Goal: Task Accomplishment & Management: Manage account settings

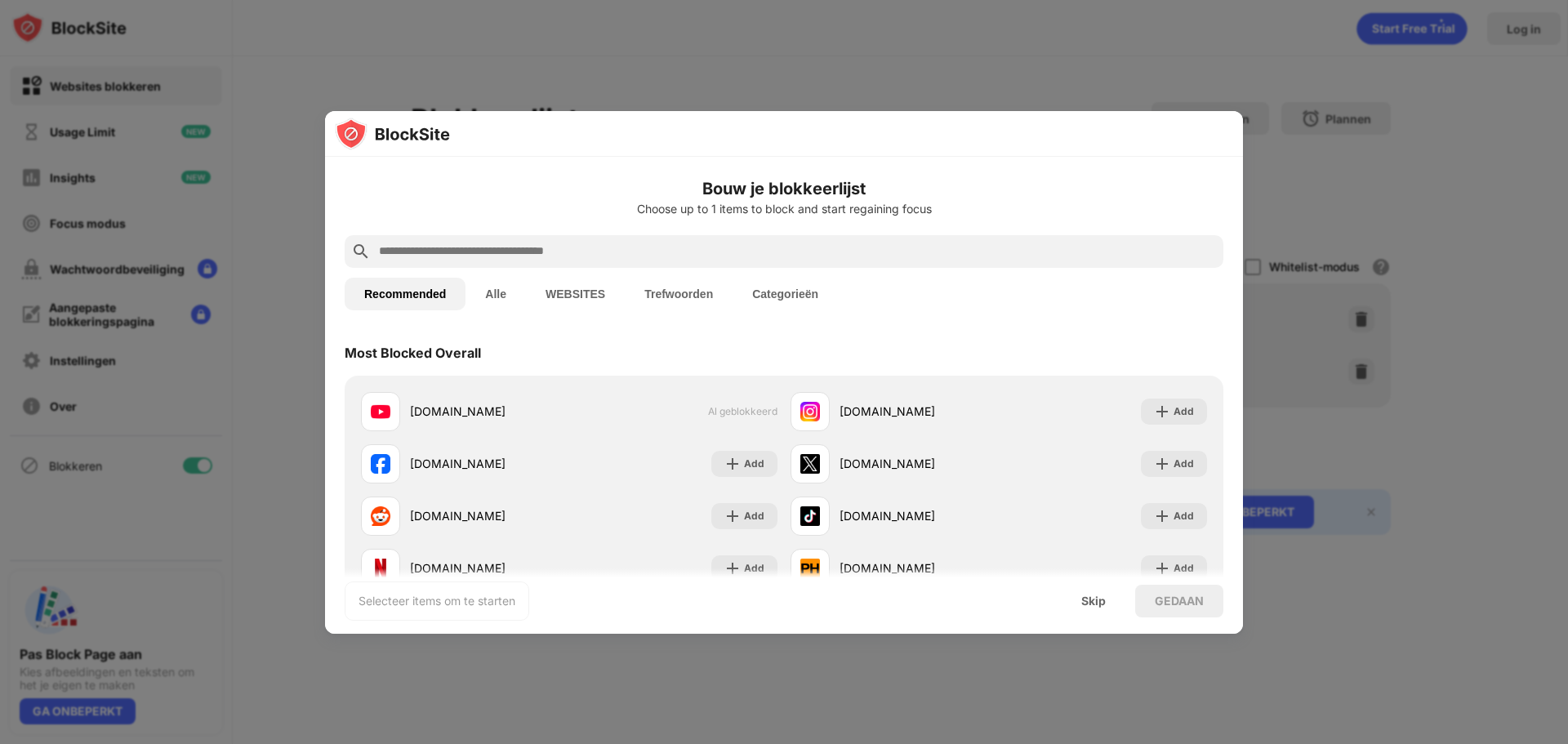
click at [482, 254] on input "text" at bounding box center [797, 251] width 839 height 20
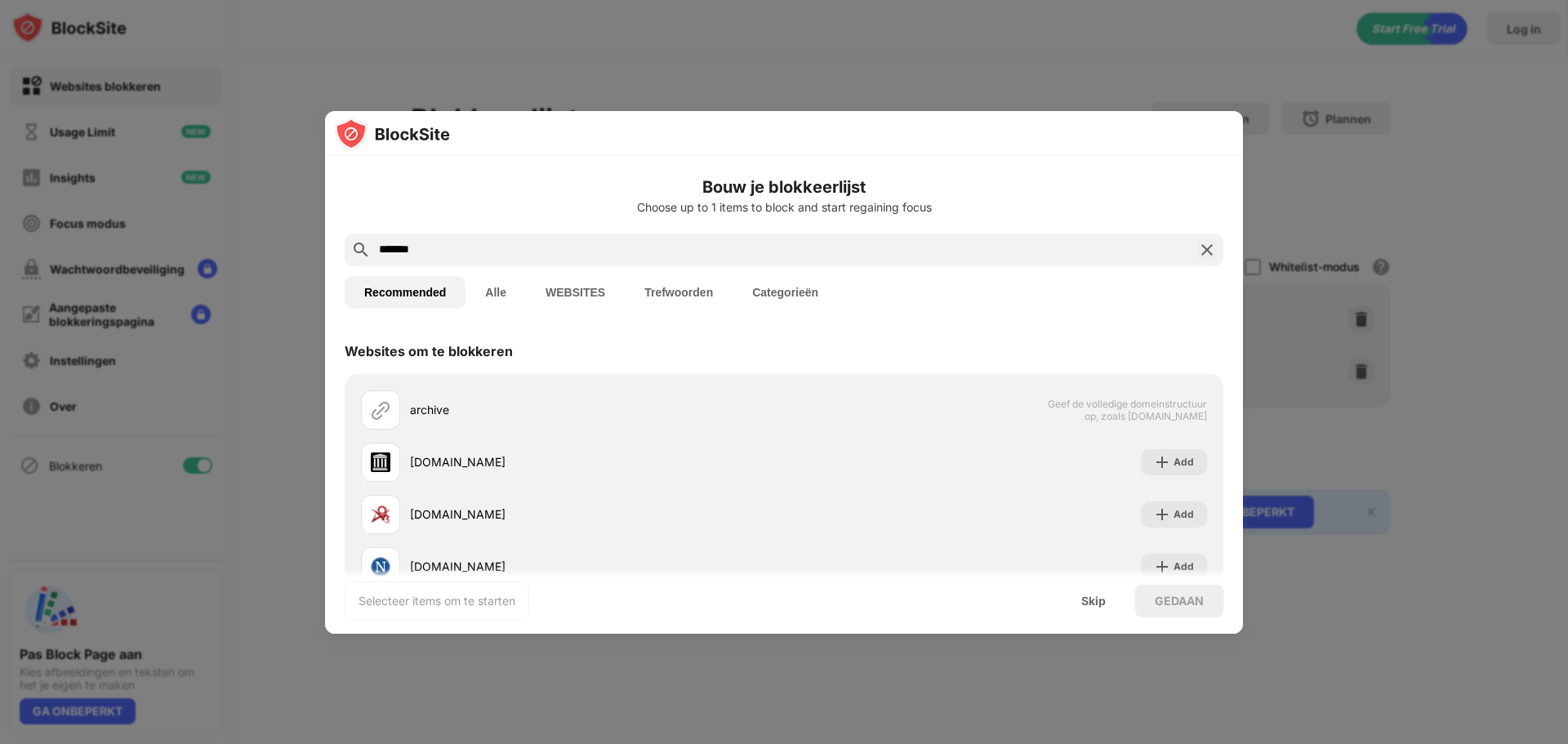
type input "*******"
click at [491, 289] on button "Alle" at bounding box center [495, 292] width 60 height 33
click at [384, 298] on button "Recommended" at bounding box center [405, 293] width 121 height 33
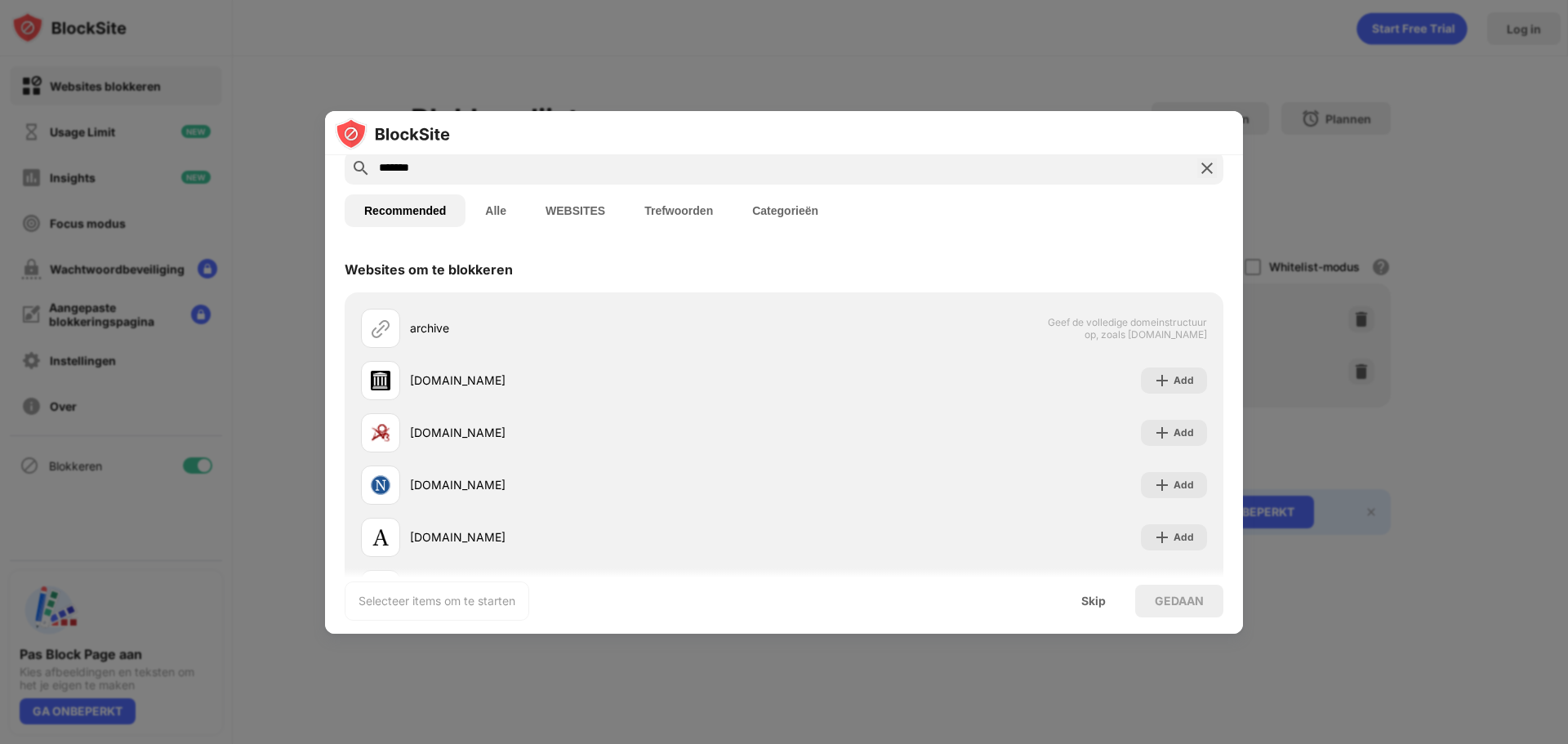
click at [1197, 169] on img at bounding box center [1206, 168] width 20 height 20
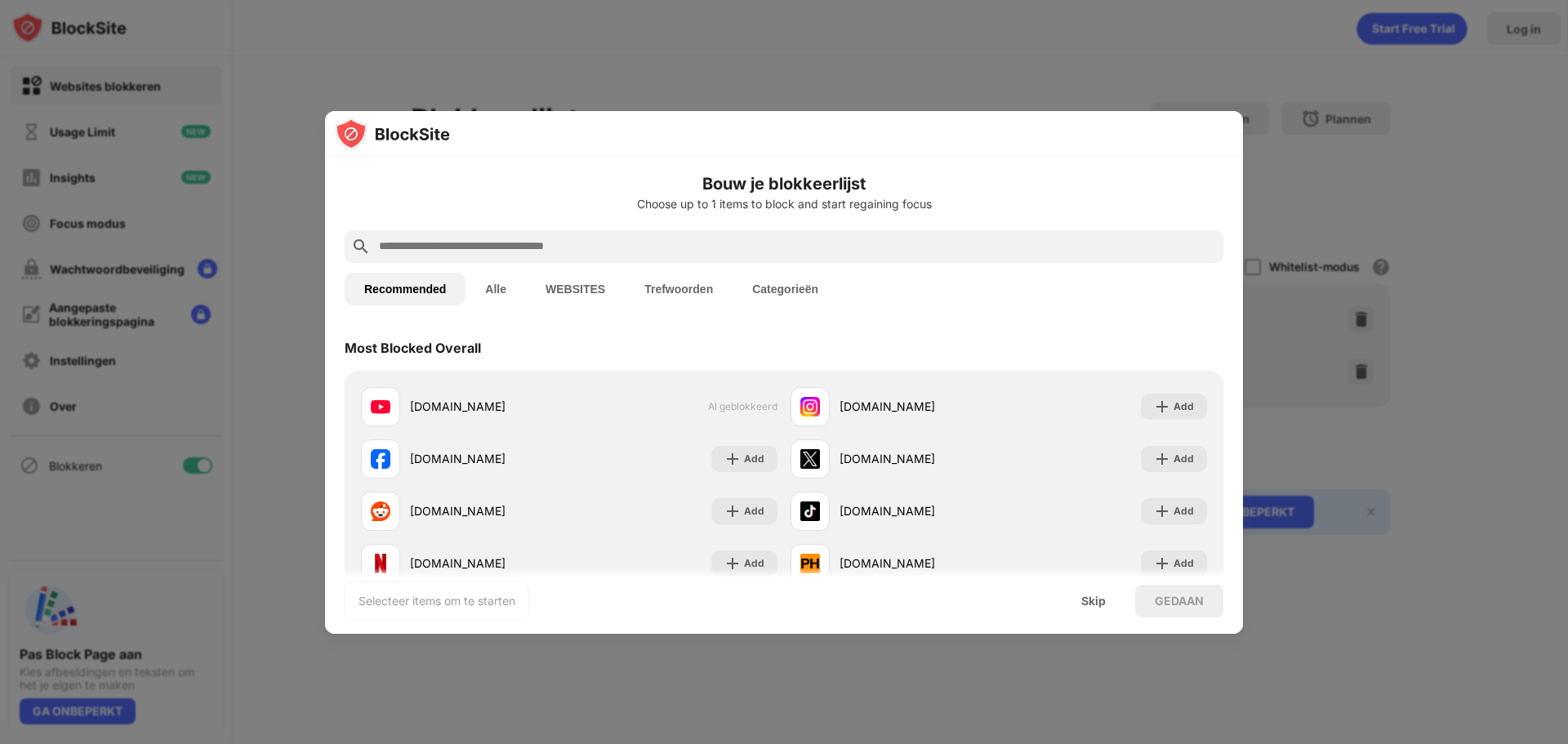
scroll to position [0, 0]
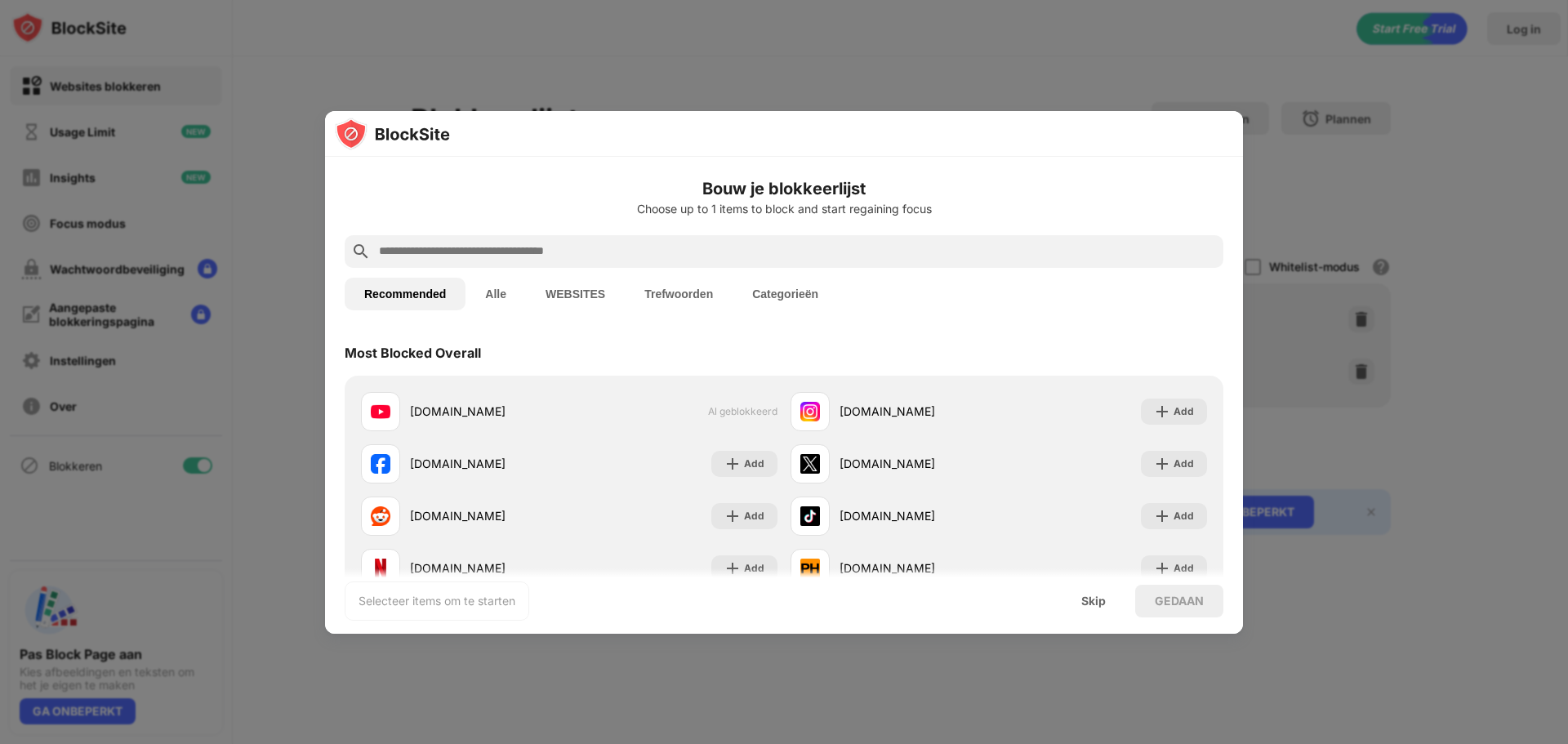
click at [493, 252] on input "text" at bounding box center [797, 251] width 839 height 20
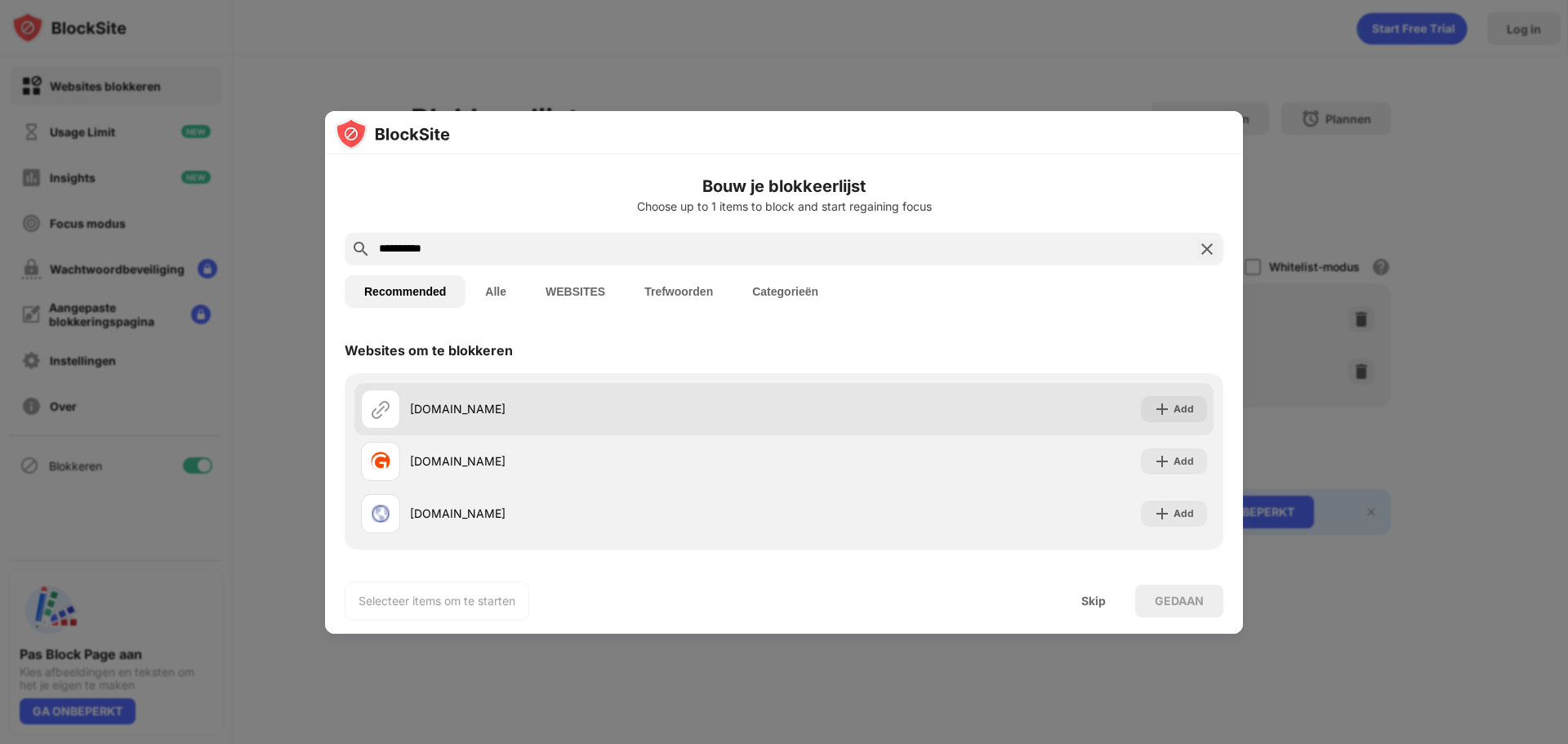
scroll to position [1, 0]
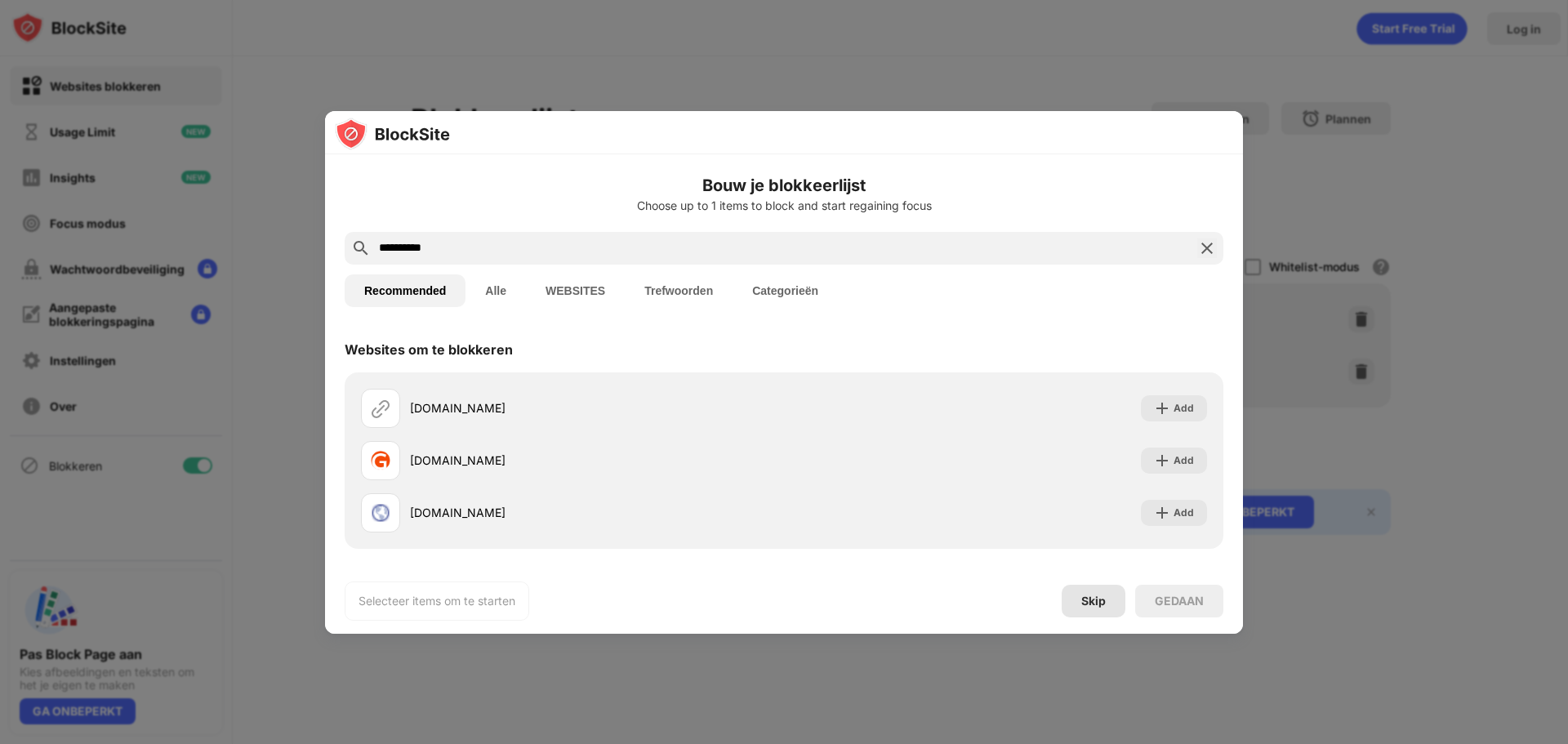
type input "**********"
click at [1092, 604] on div "Skip" at bounding box center [1093, 600] width 24 height 13
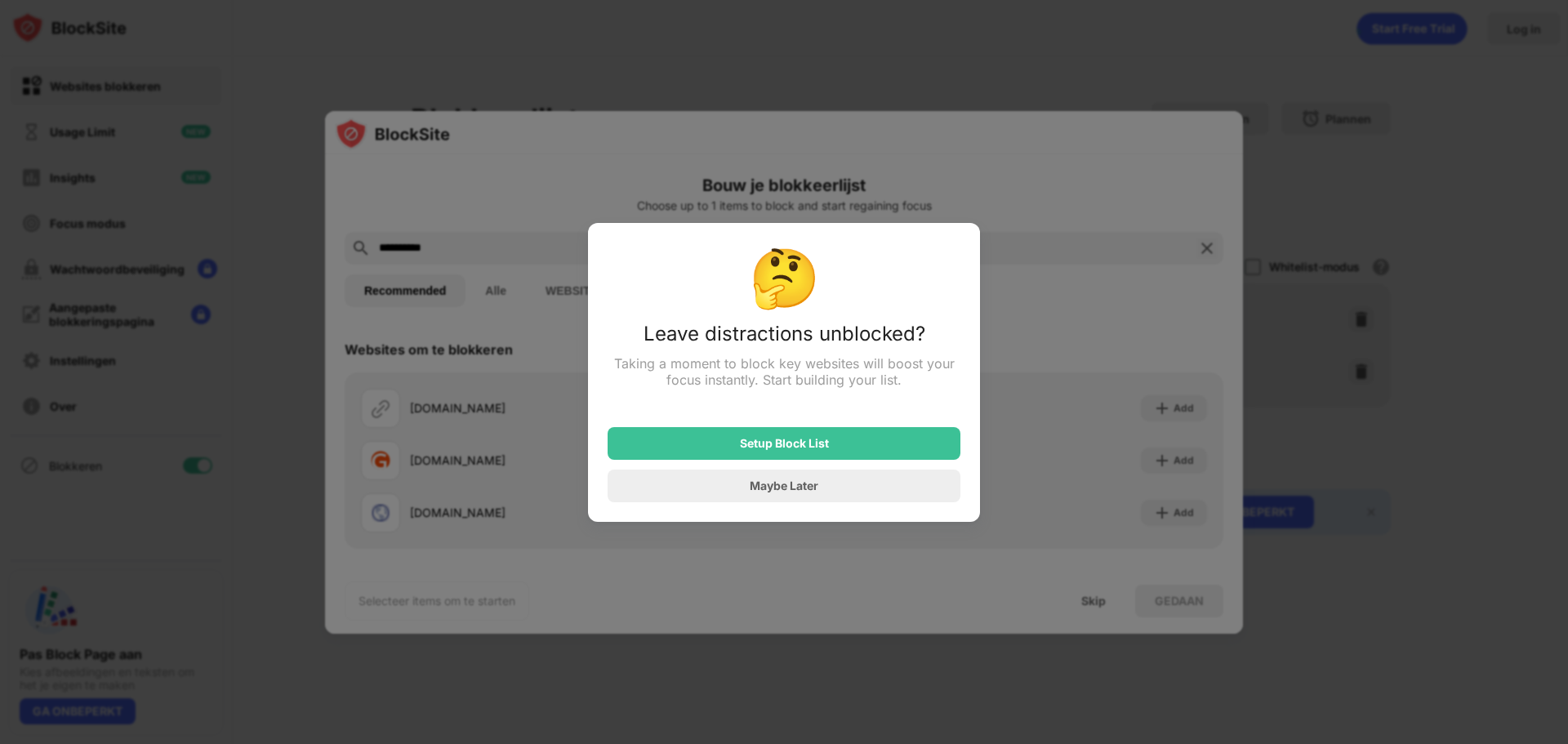
click at [804, 483] on div "Maybe Later" at bounding box center [784, 486] width 69 height 14
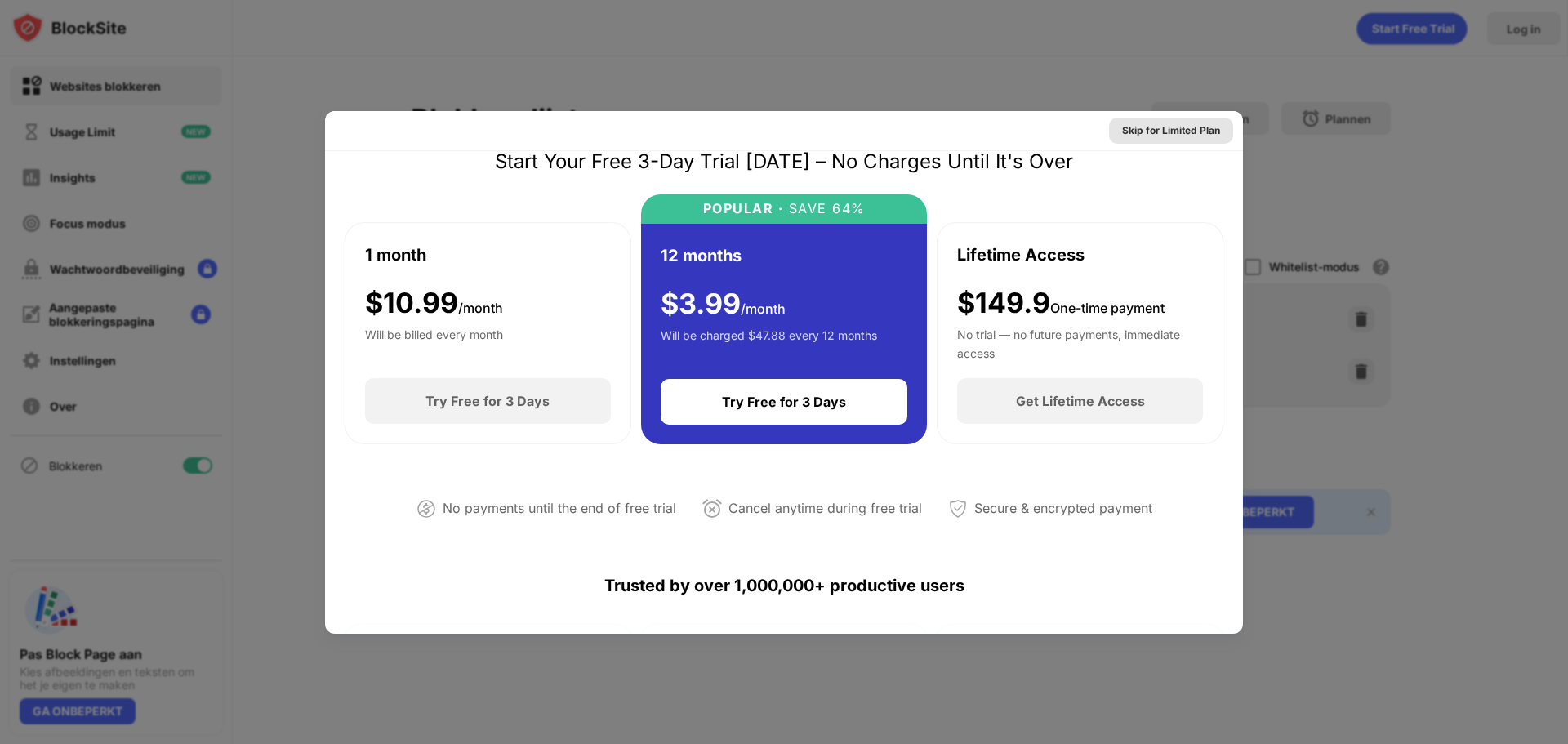
scroll to position [82, 0]
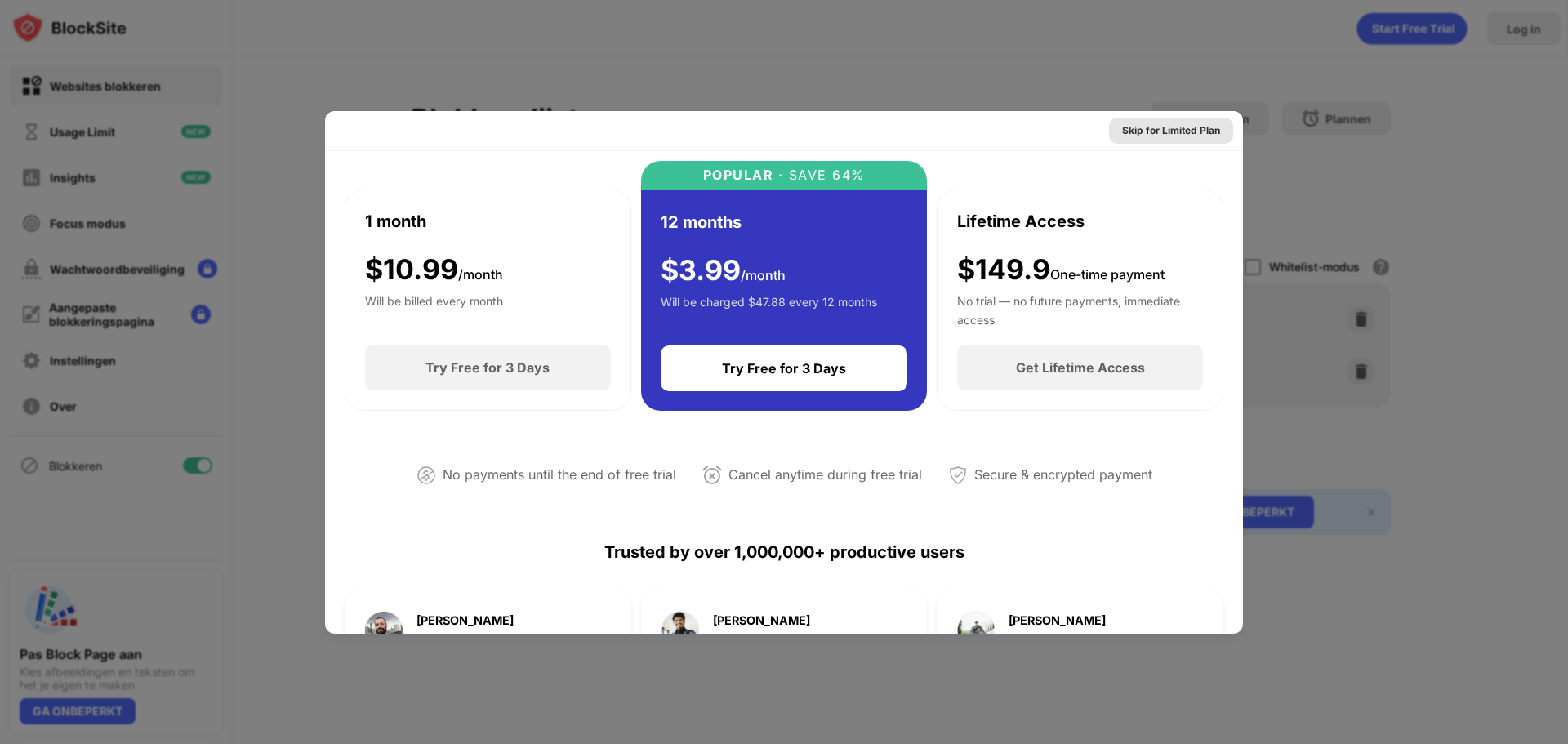
click at [1147, 134] on div "Skip for Limited Plan" at bounding box center [1171, 130] width 98 height 16
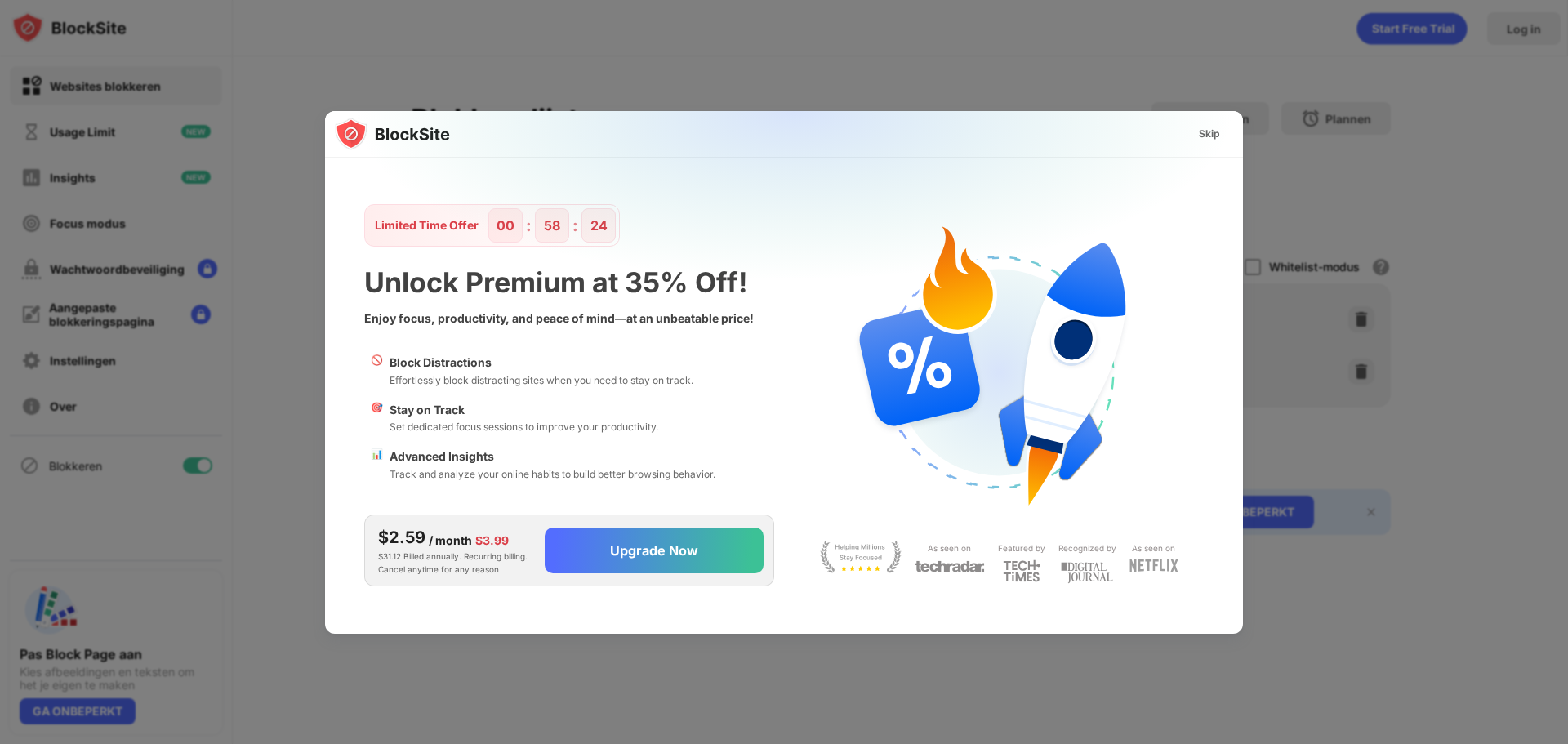
scroll to position [0, 0]
click at [1220, 130] on div "Skip" at bounding box center [1209, 134] width 47 height 26
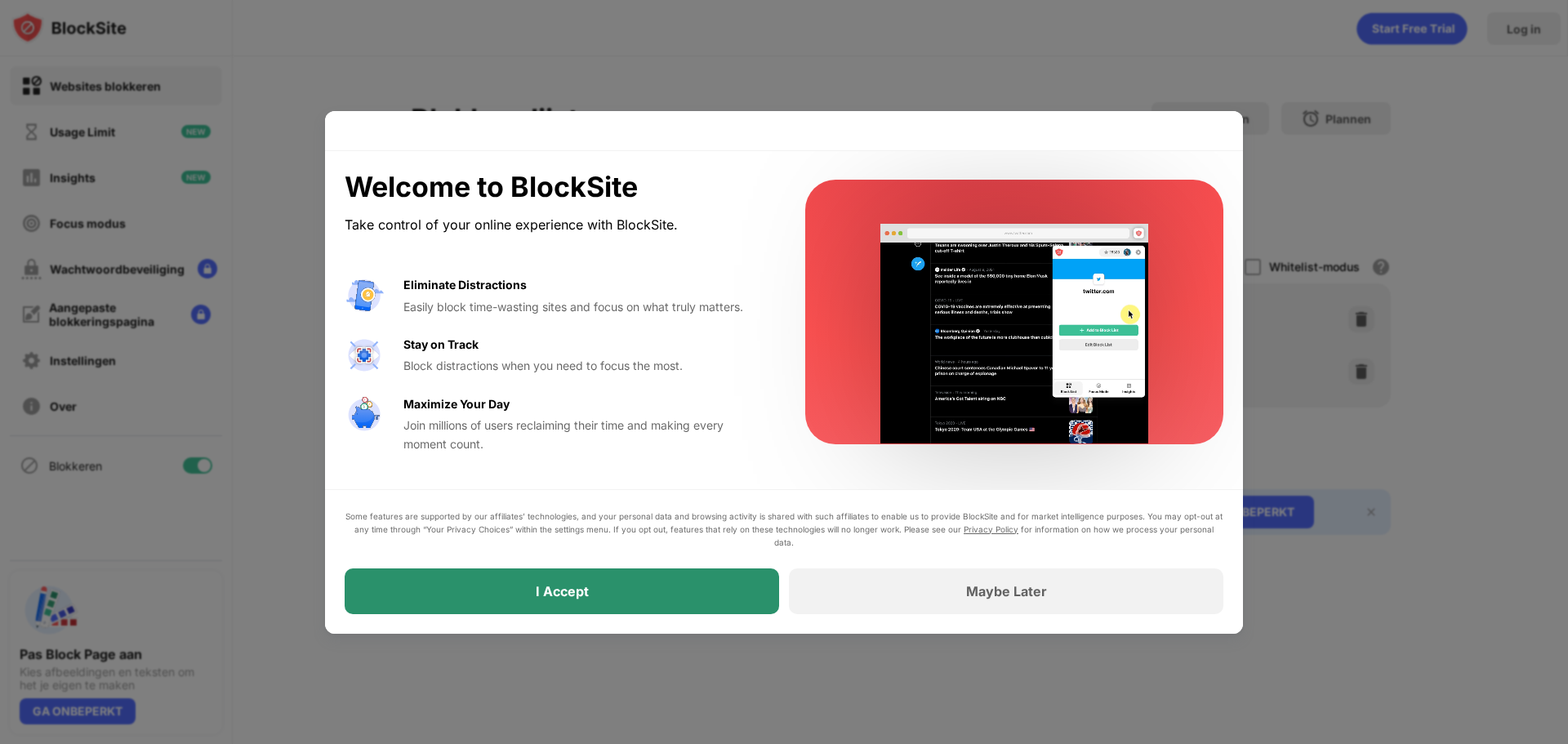
click at [696, 591] on div "I Accept" at bounding box center [561, 591] width 434 height 46
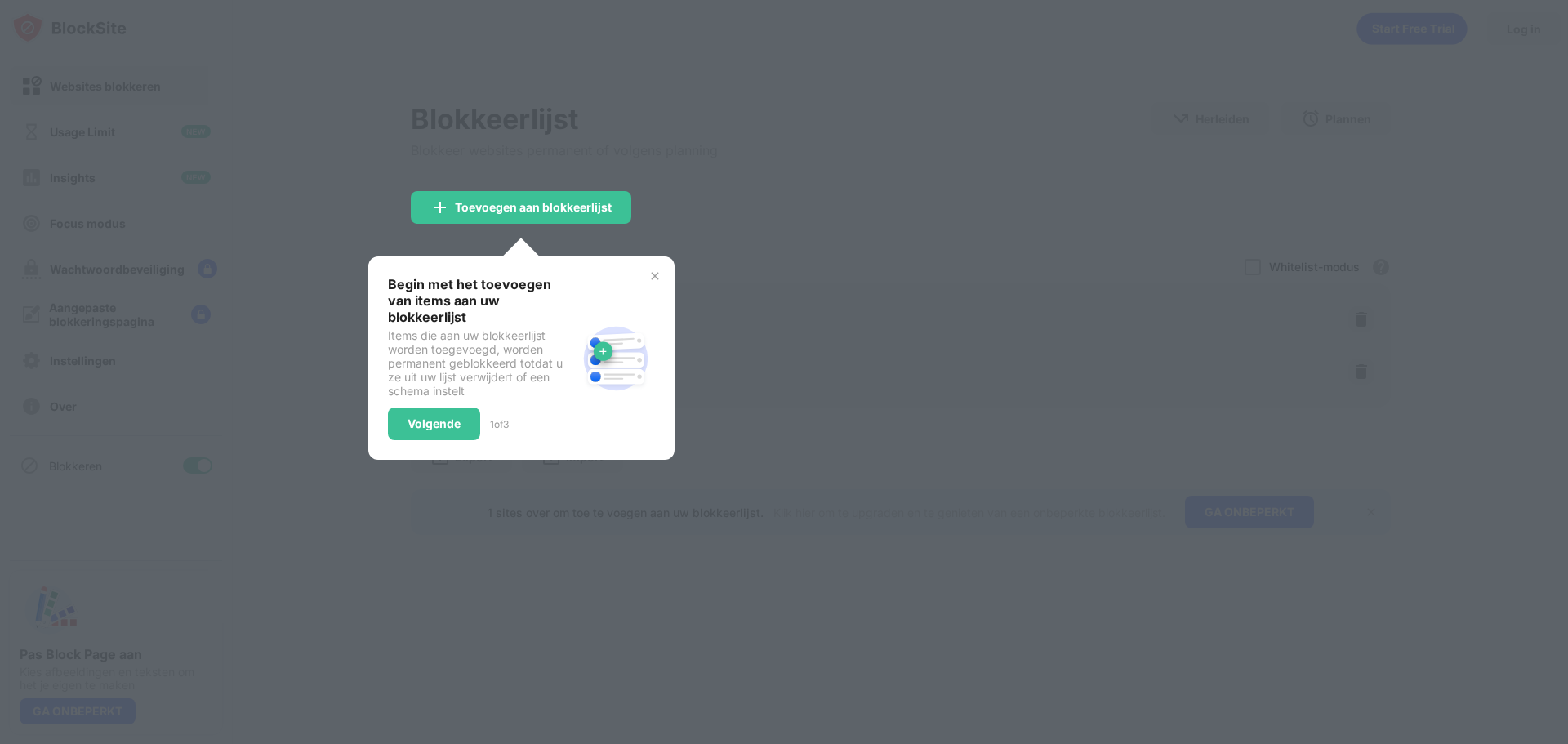
click at [656, 273] on img at bounding box center [654, 275] width 13 height 13
